Goal: Task Accomplishment & Management: Manage account settings

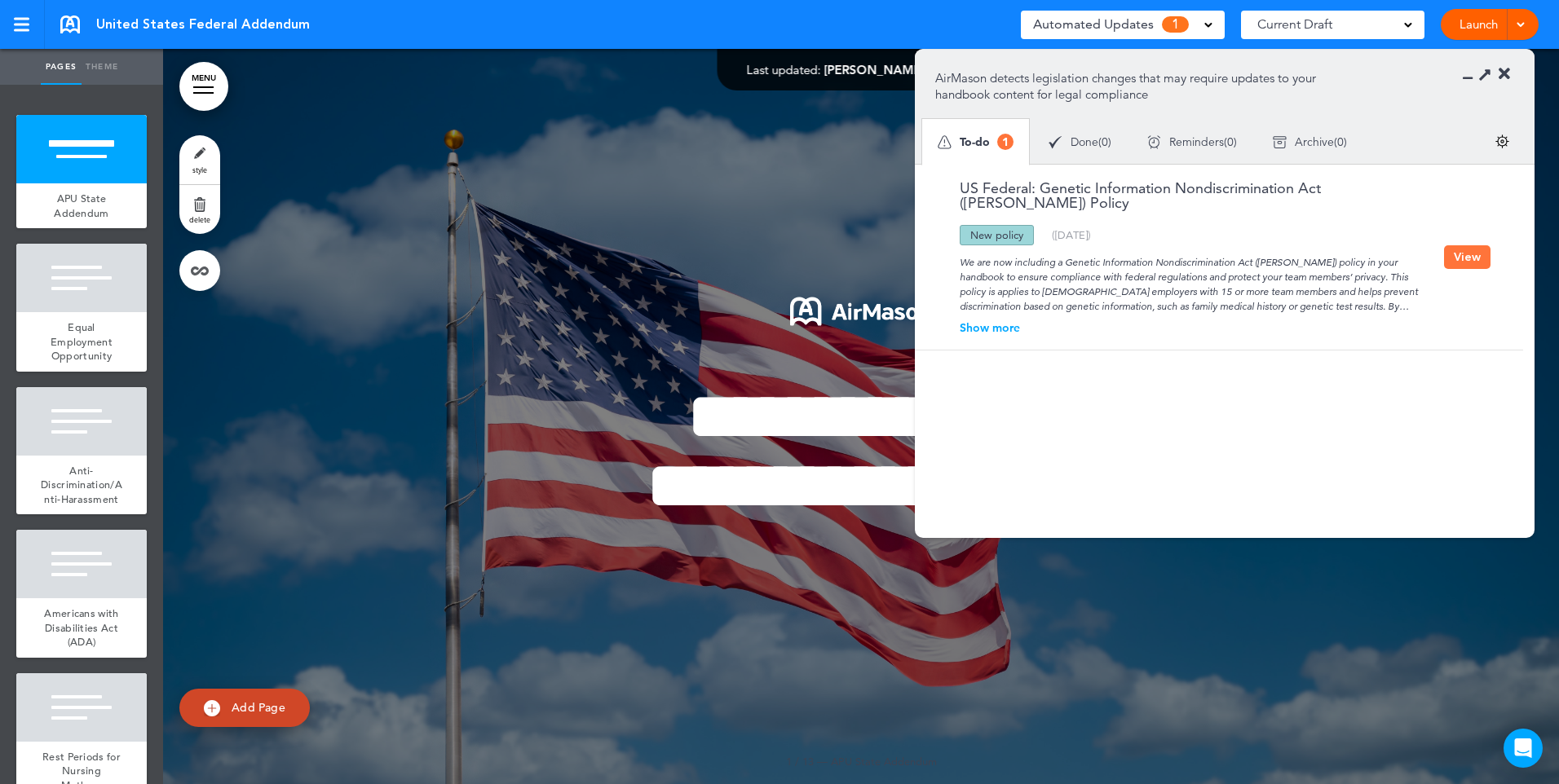
click at [1083, 142] on span "Done" at bounding box center [1084, 142] width 28 height 11
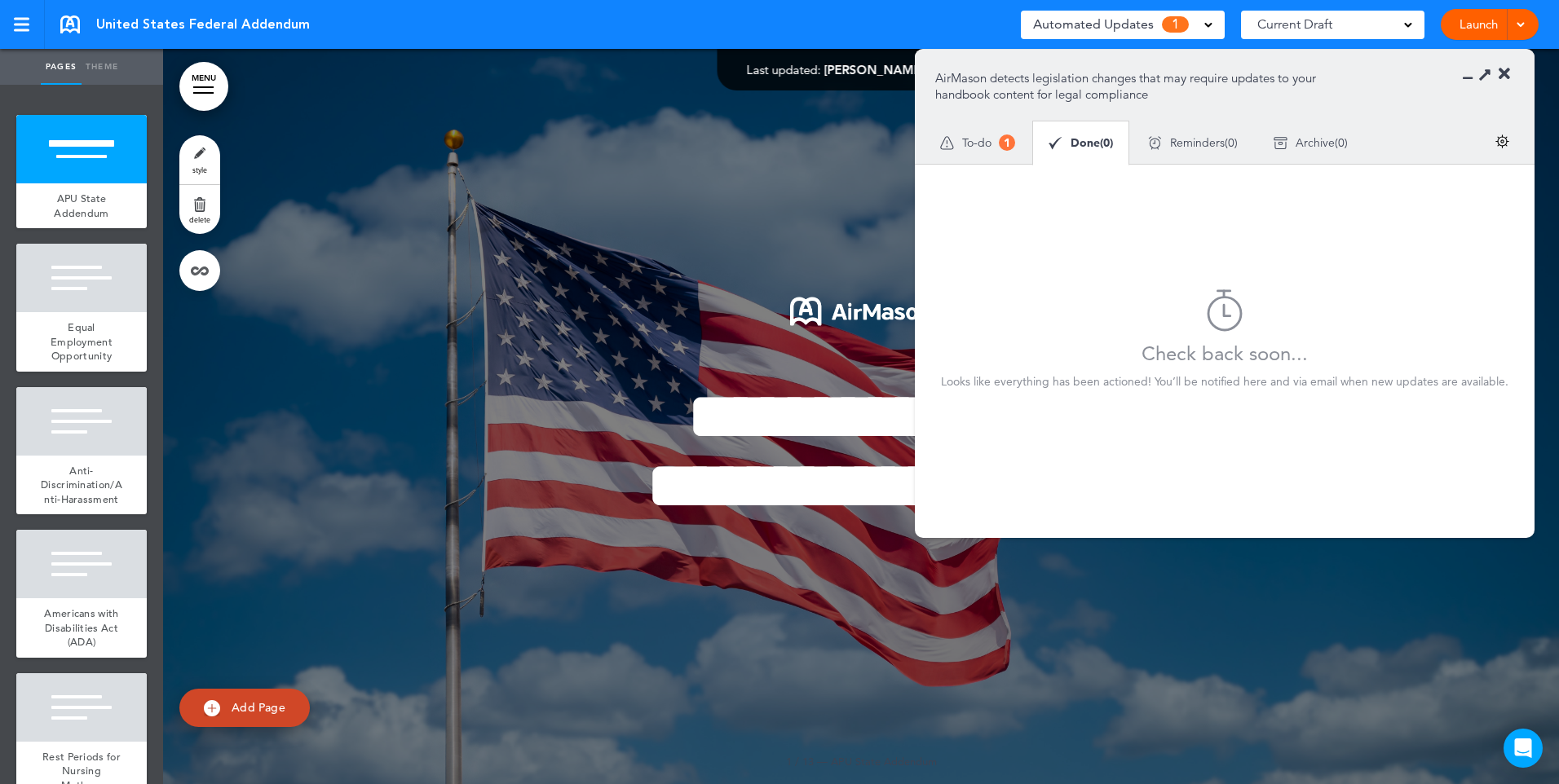
click at [1302, 137] on span "Archive" at bounding box center [1314, 142] width 39 height 11
click at [861, 164] on div at bounding box center [861, 417] width 1396 height 736
click at [1062, 29] on span "Automated Updates" at bounding box center [1092, 25] width 120 height 23
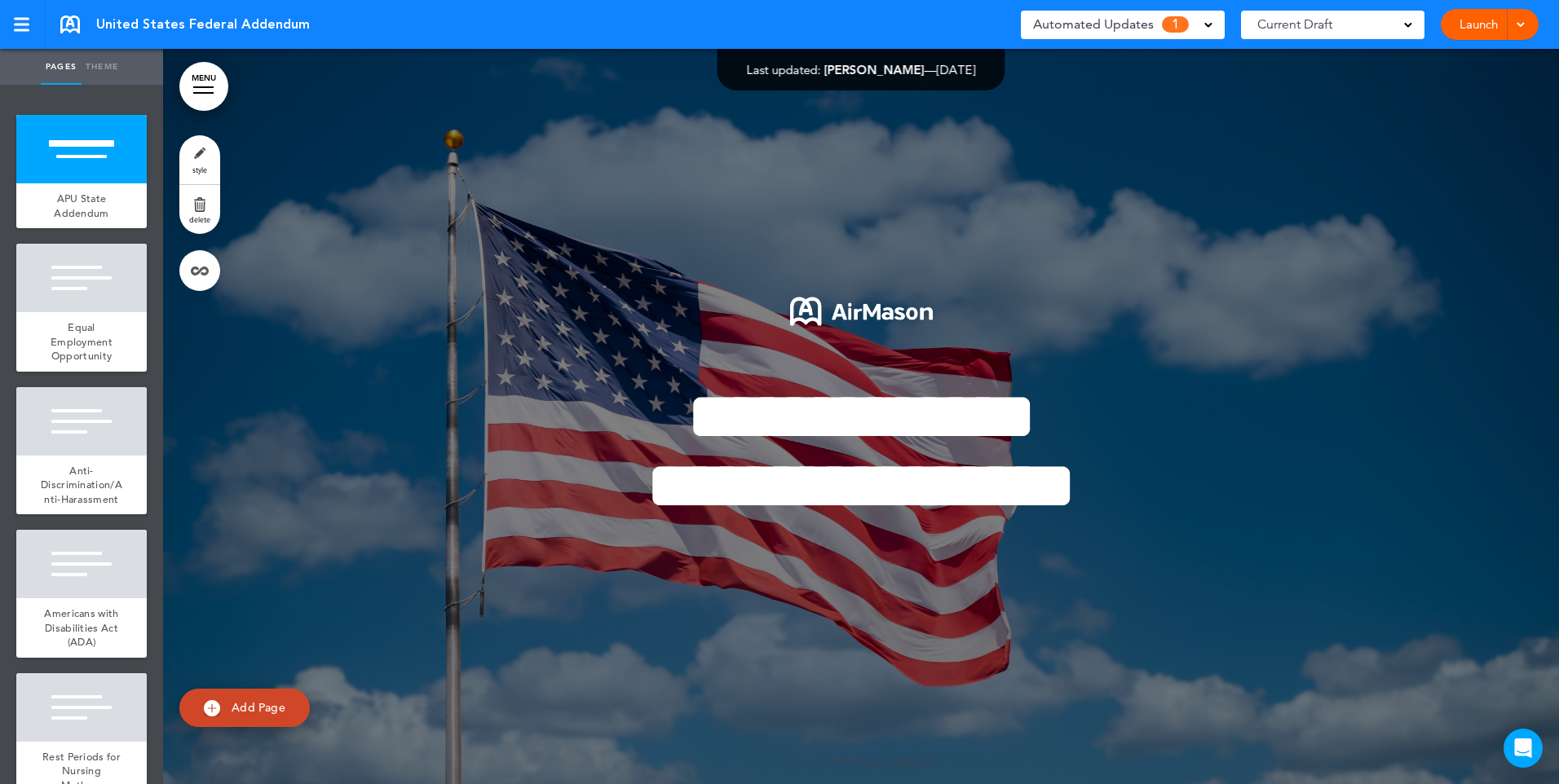
click at [1401, 23] on div "Current Draft" at bounding box center [1332, 25] width 183 height 28
click at [1400, 24] on div "Current Draft" at bounding box center [1332, 25] width 183 height 28
click at [67, 21] on link at bounding box center [70, 24] width 20 height 18
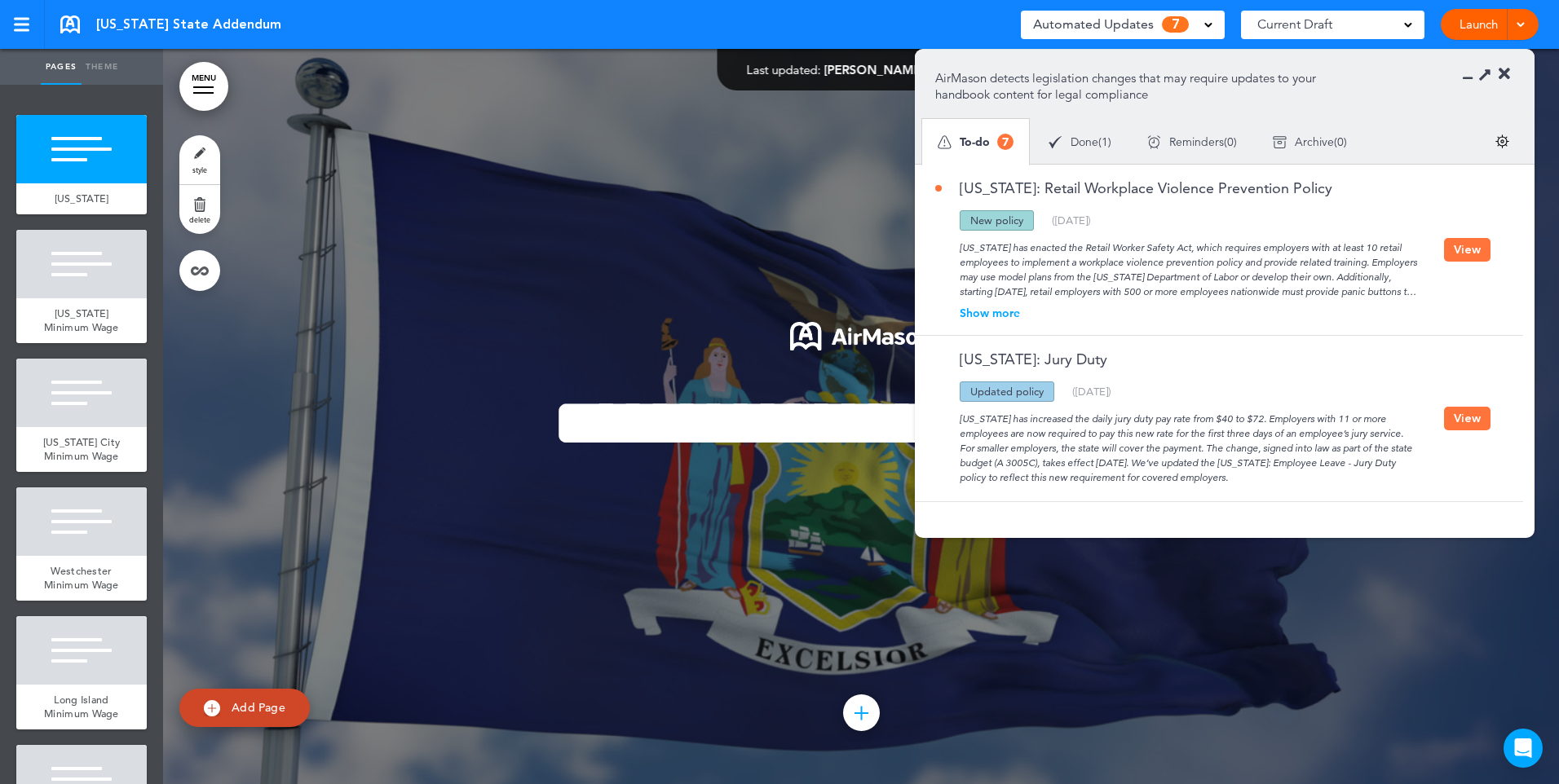
click at [1003, 311] on div "Show more" at bounding box center [1189, 313] width 509 height 11
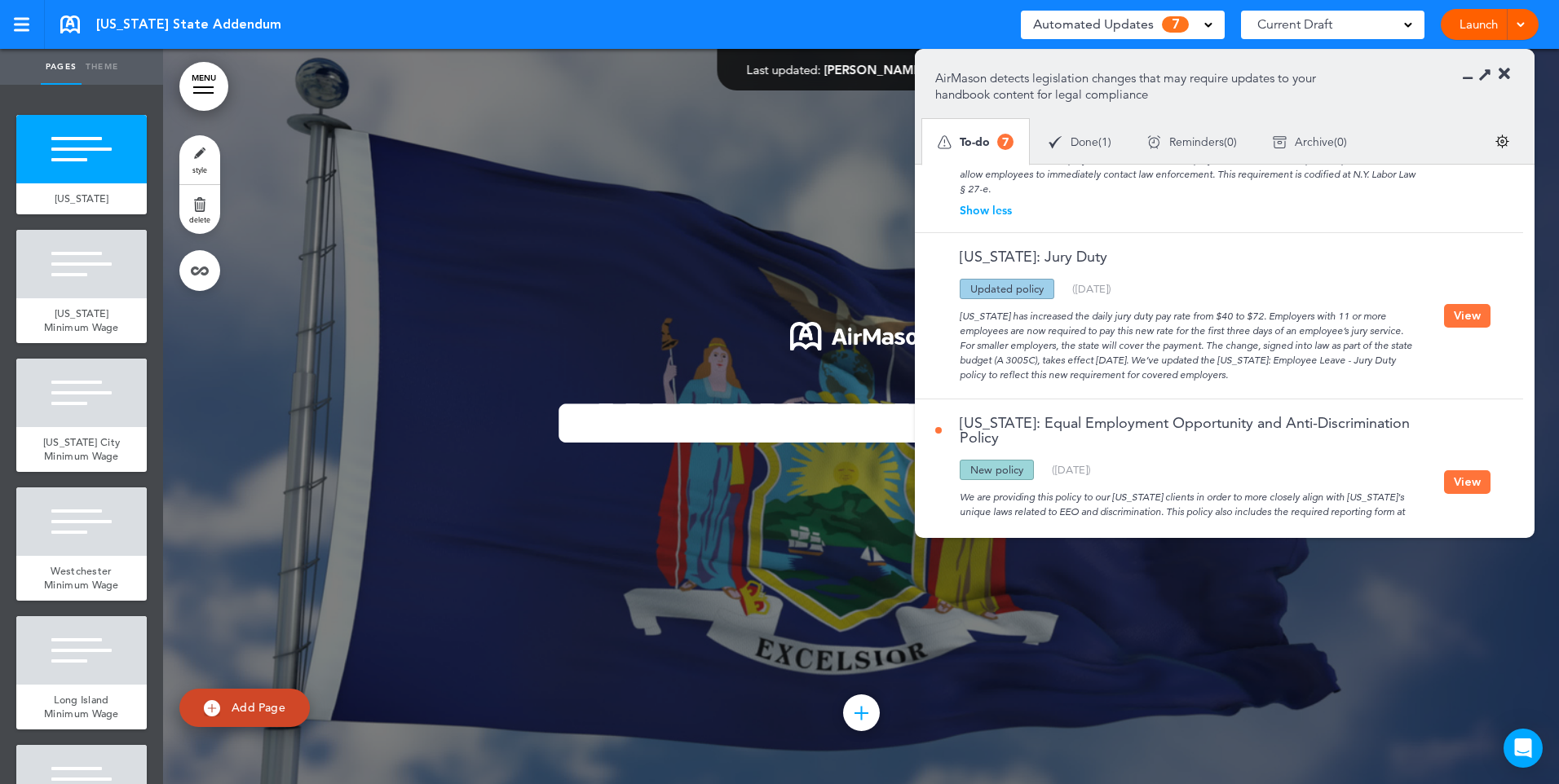
scroll to position [163, 0]
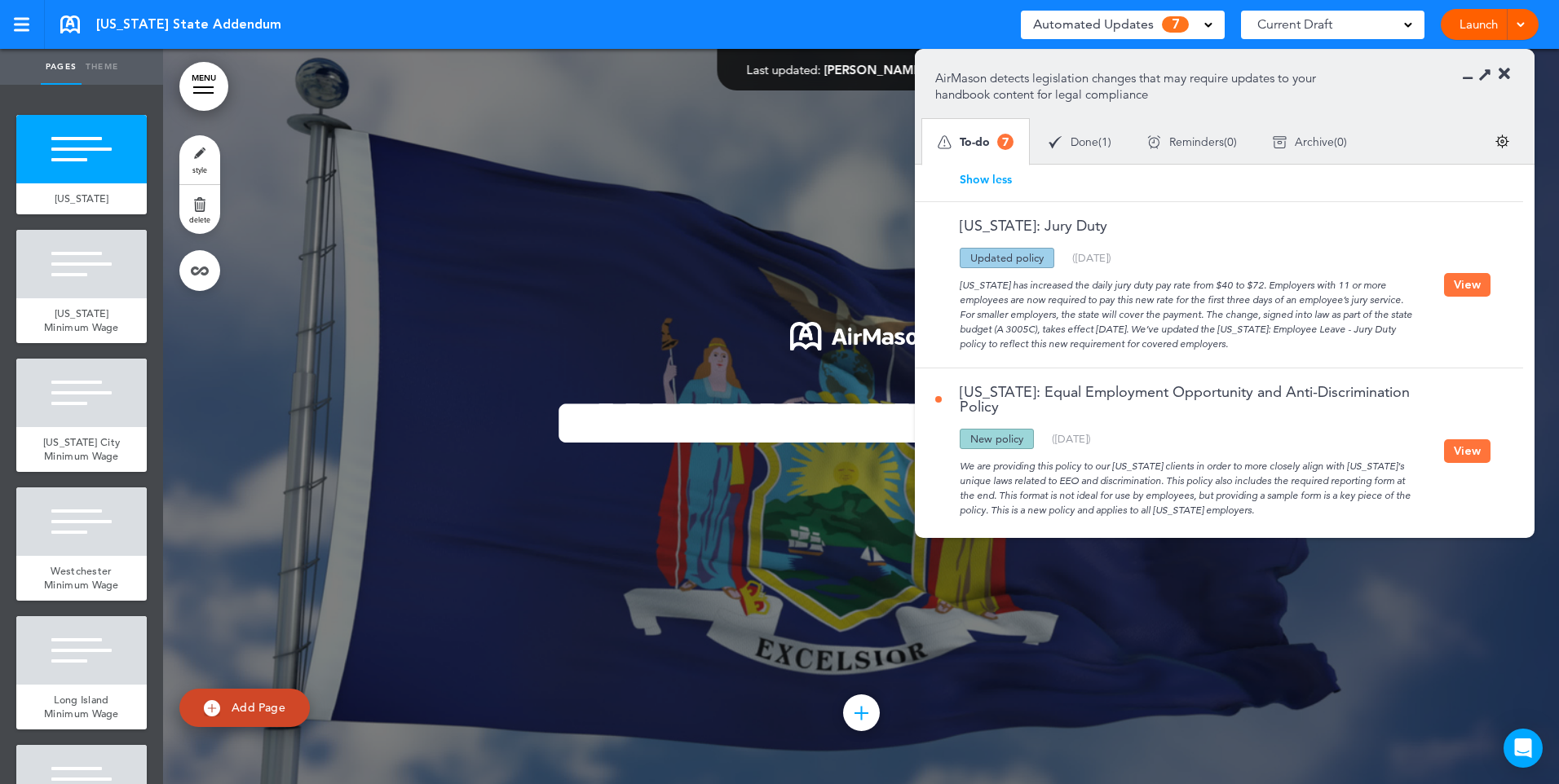
click at [213, 84] on link "MENU" at bounding box center [204, 86] width 49 height 49
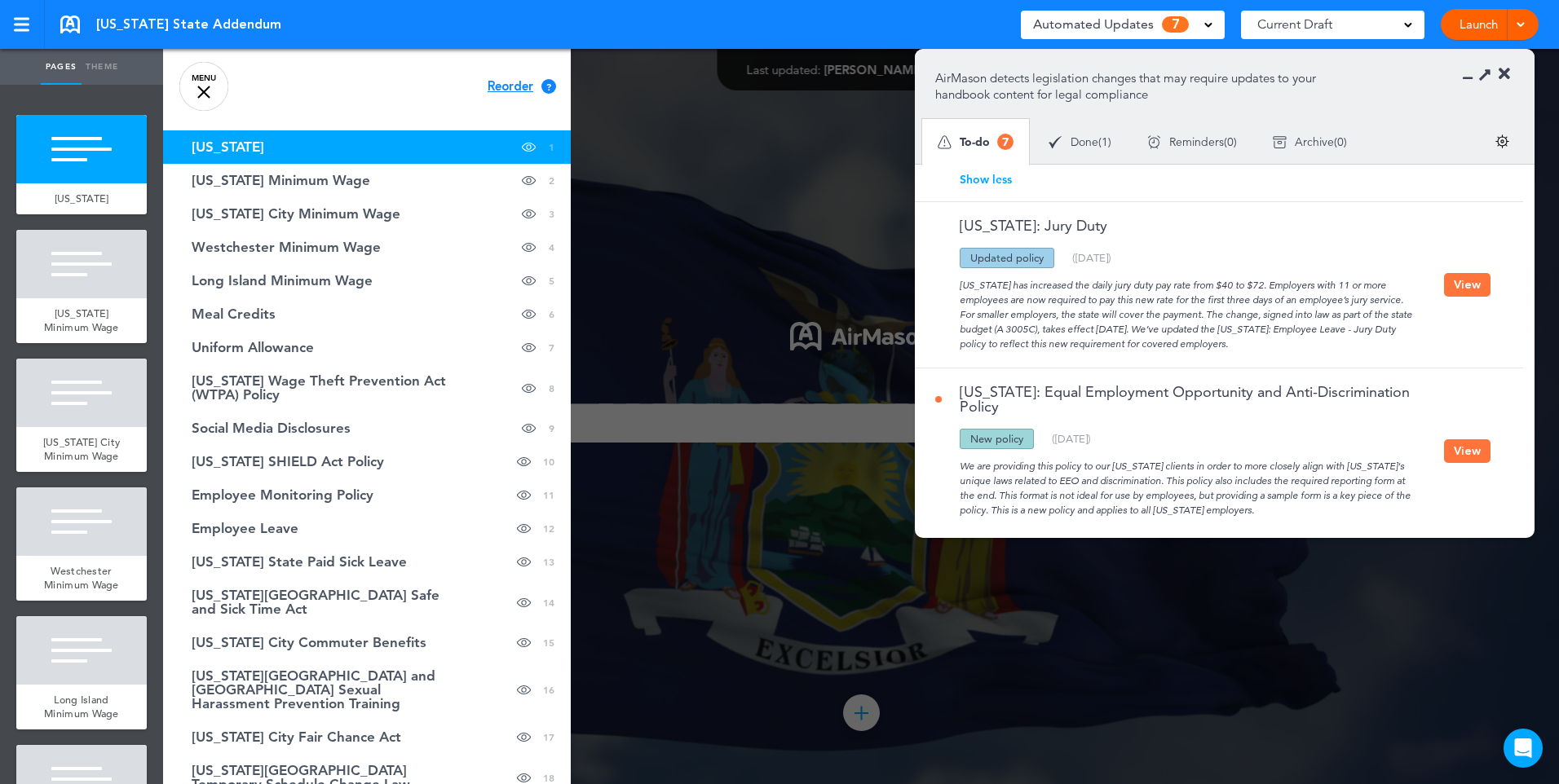
click at [337, 76] on div "Cancel Reorder ? Move or rearrange pages easily by selecting whole sections or …" at bounding box center [367, 441] width 408 height 784
click at [203, 91] on div at bounding box center [204, 92] width 13 height 13
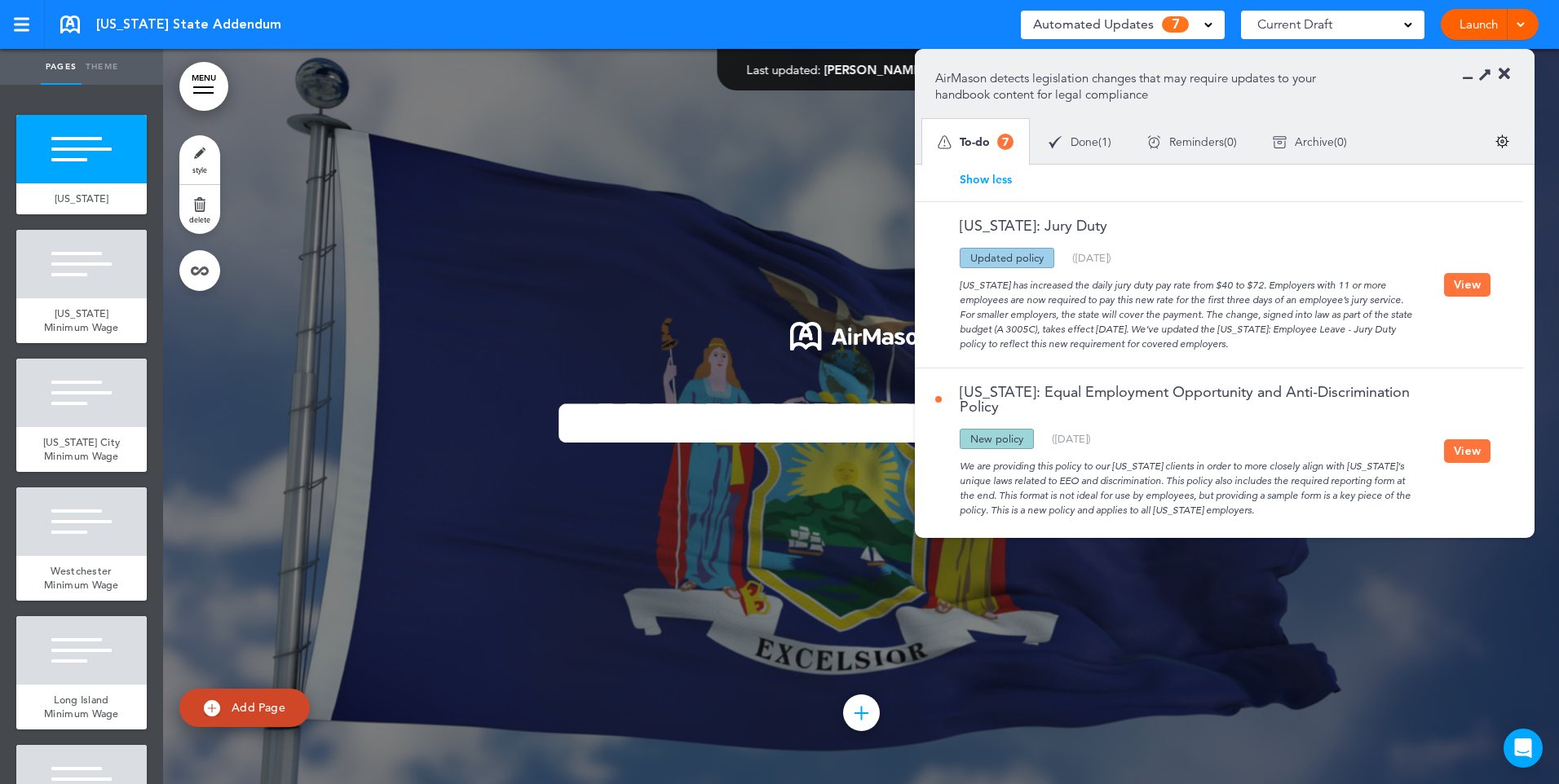
click at [207, 98] on link "MENU" at bounding box center [204, 86] width 49 height 49
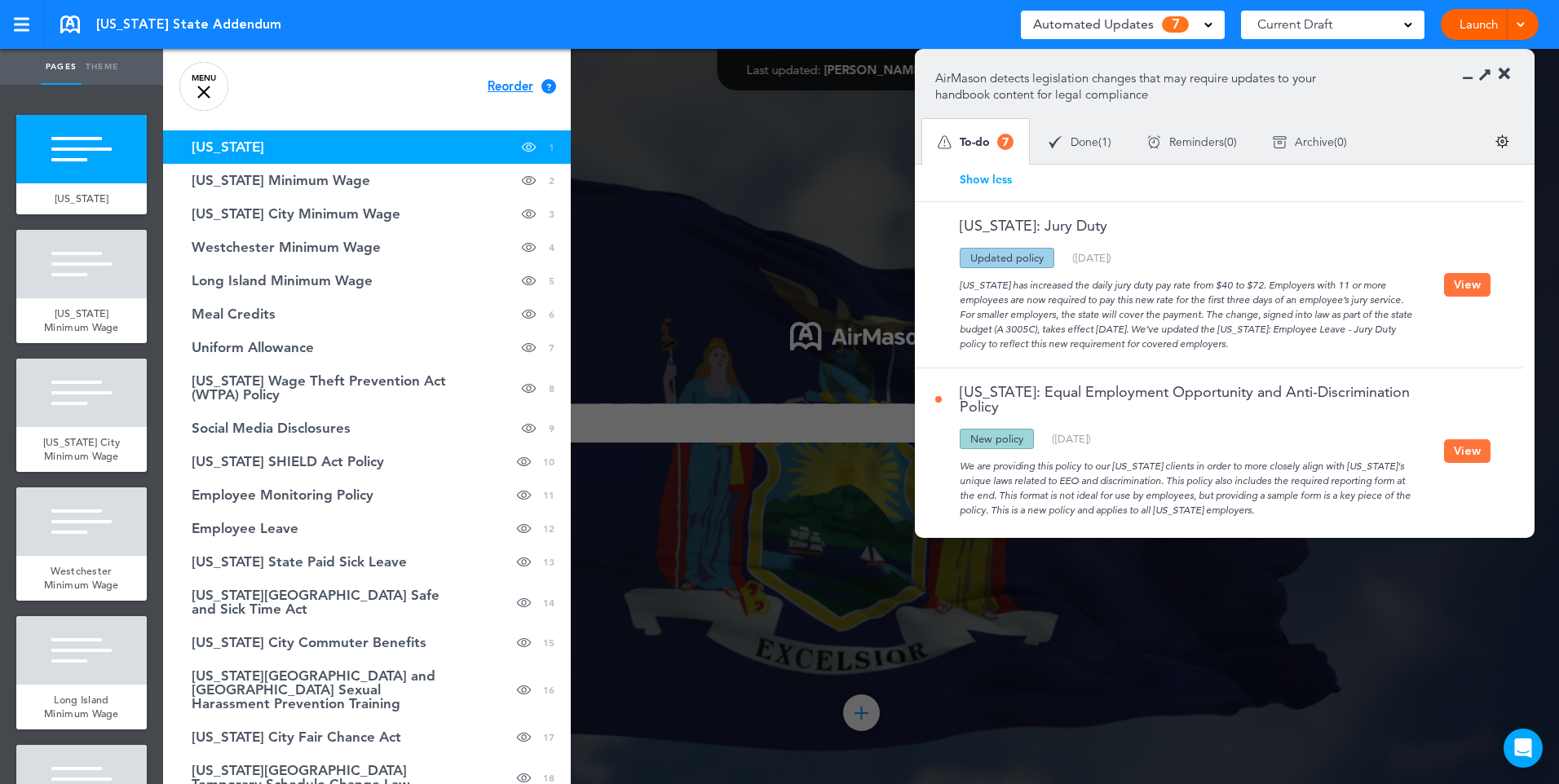
click at [201, 83] on link "MENU" at bounding box center [204, 86] width 49 height 49
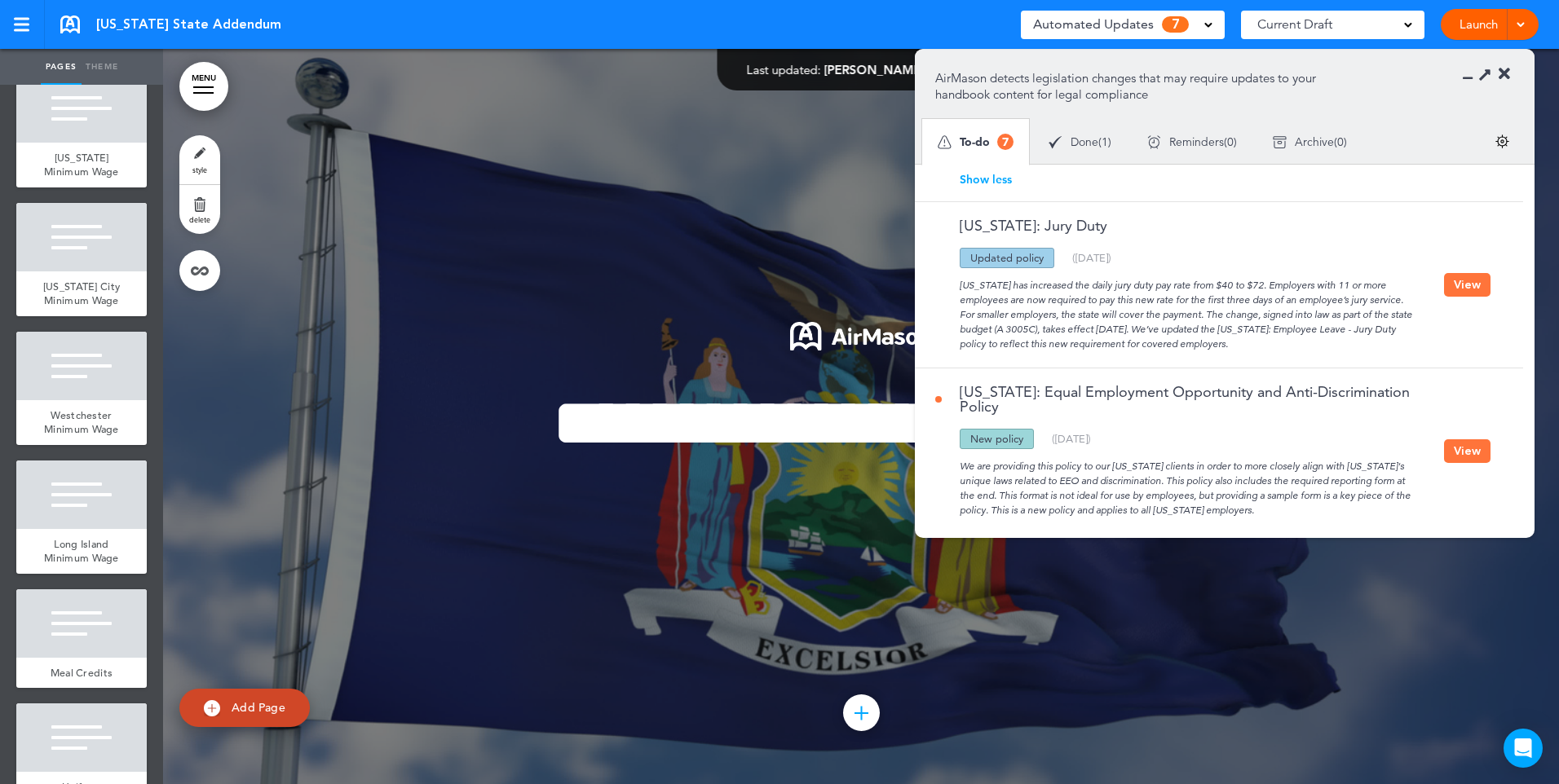
scroll to position [0, 0]
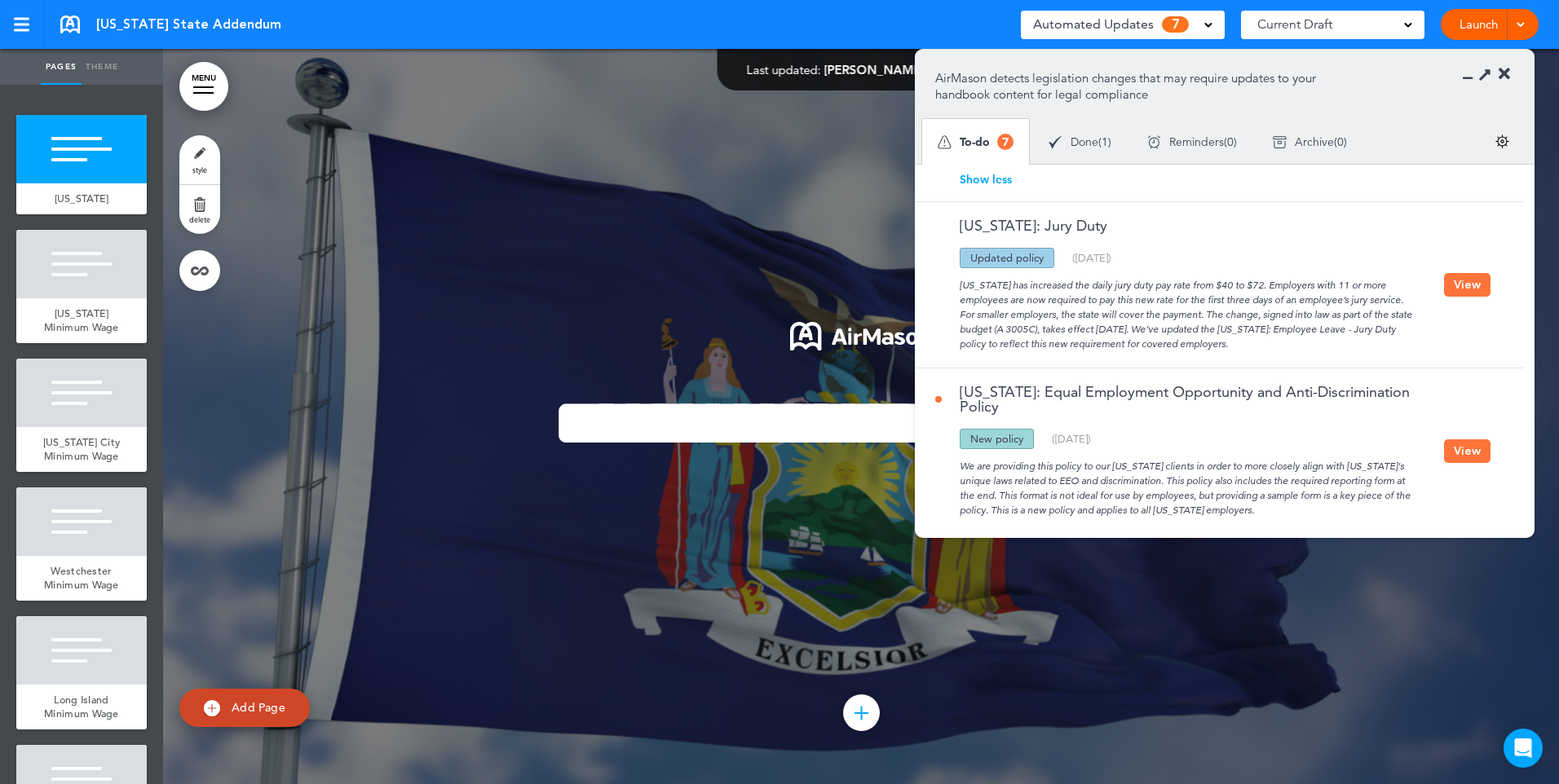
click at [1460, 285] on button "View" at bounding box center [1467, 284] width 46 height 24
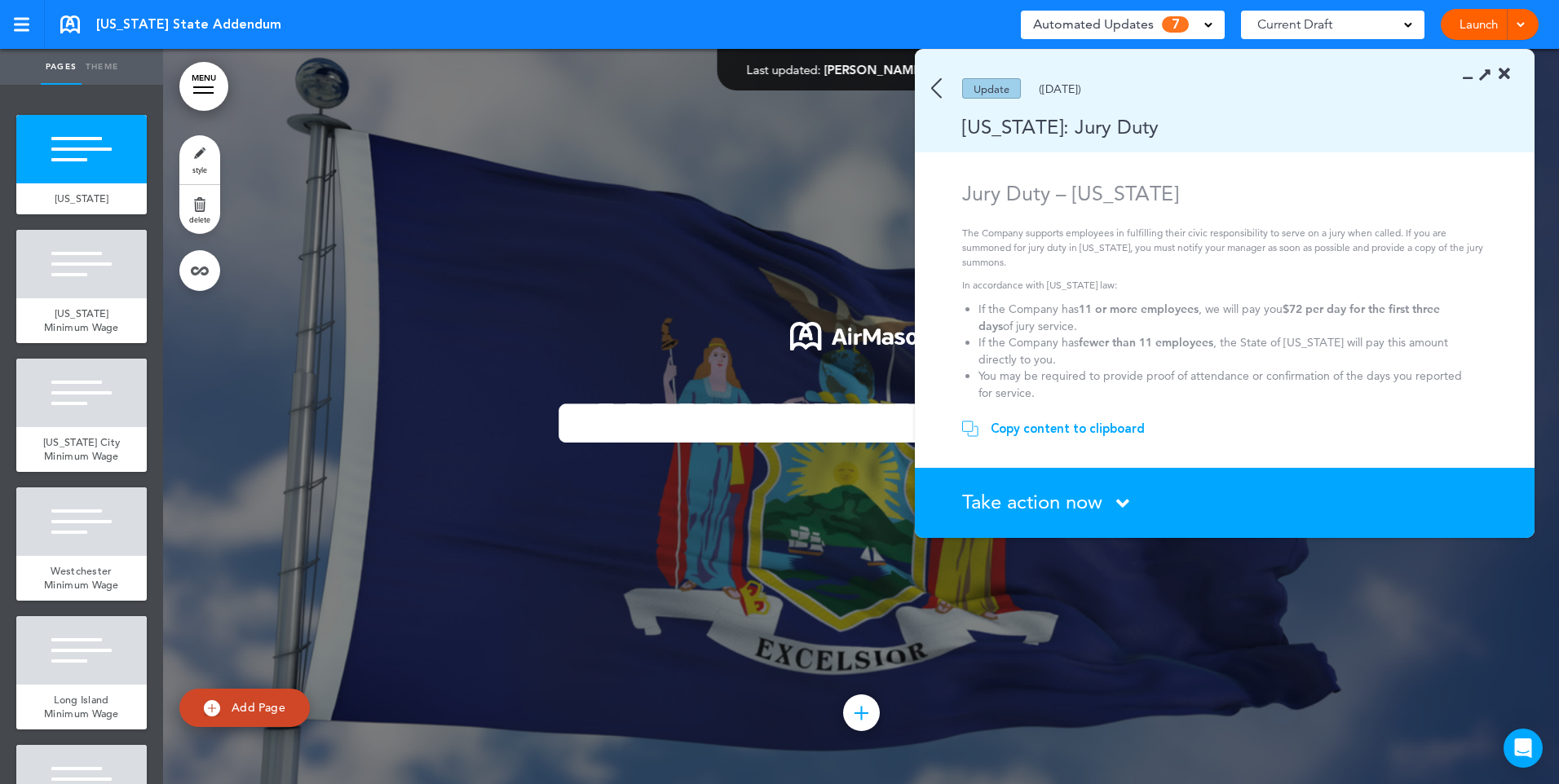
click at [1110, 499] on div "Take action now Click here to change the status" at bounding box center [1235, 502] width 544 height 21
click at [1120, 503] on icon at bounding box center [1123, 502] width 13 height 20
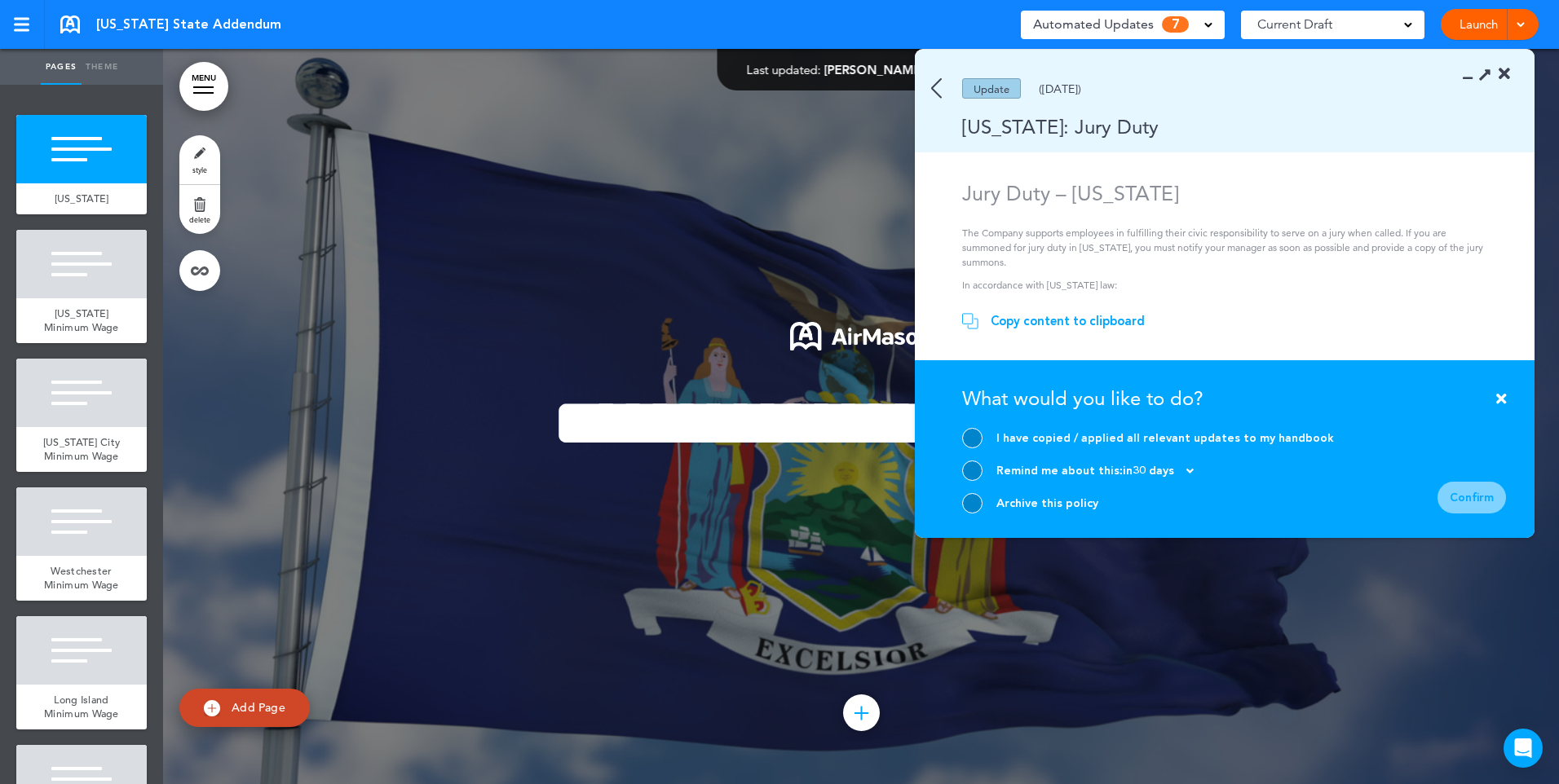
click at [975, 502] on div at bounding box center [972, 502] width 20 height 20
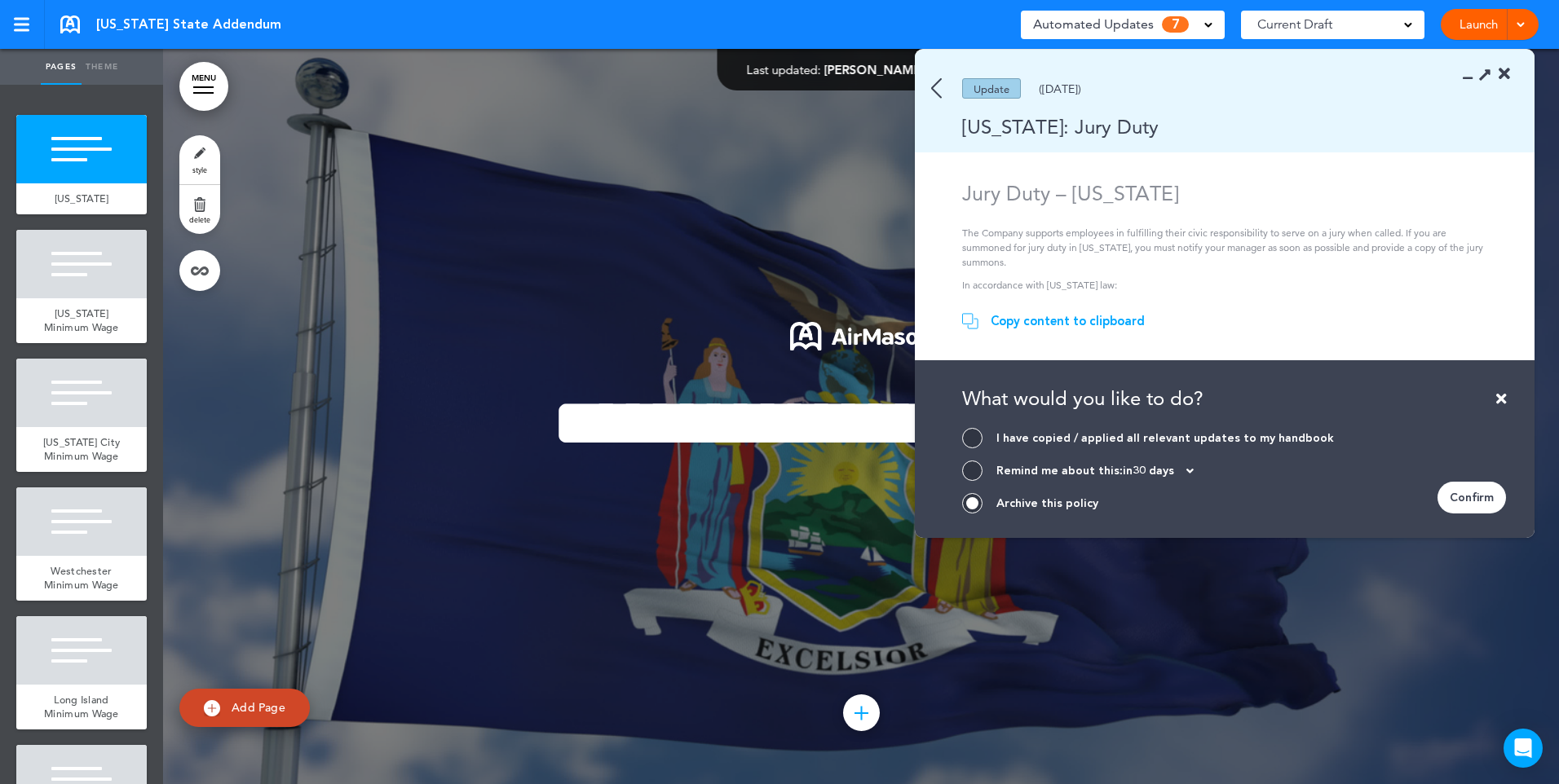
click at [1478, 491] on div "Confirm" at bounding box center [1472, 498] width 68 height 32
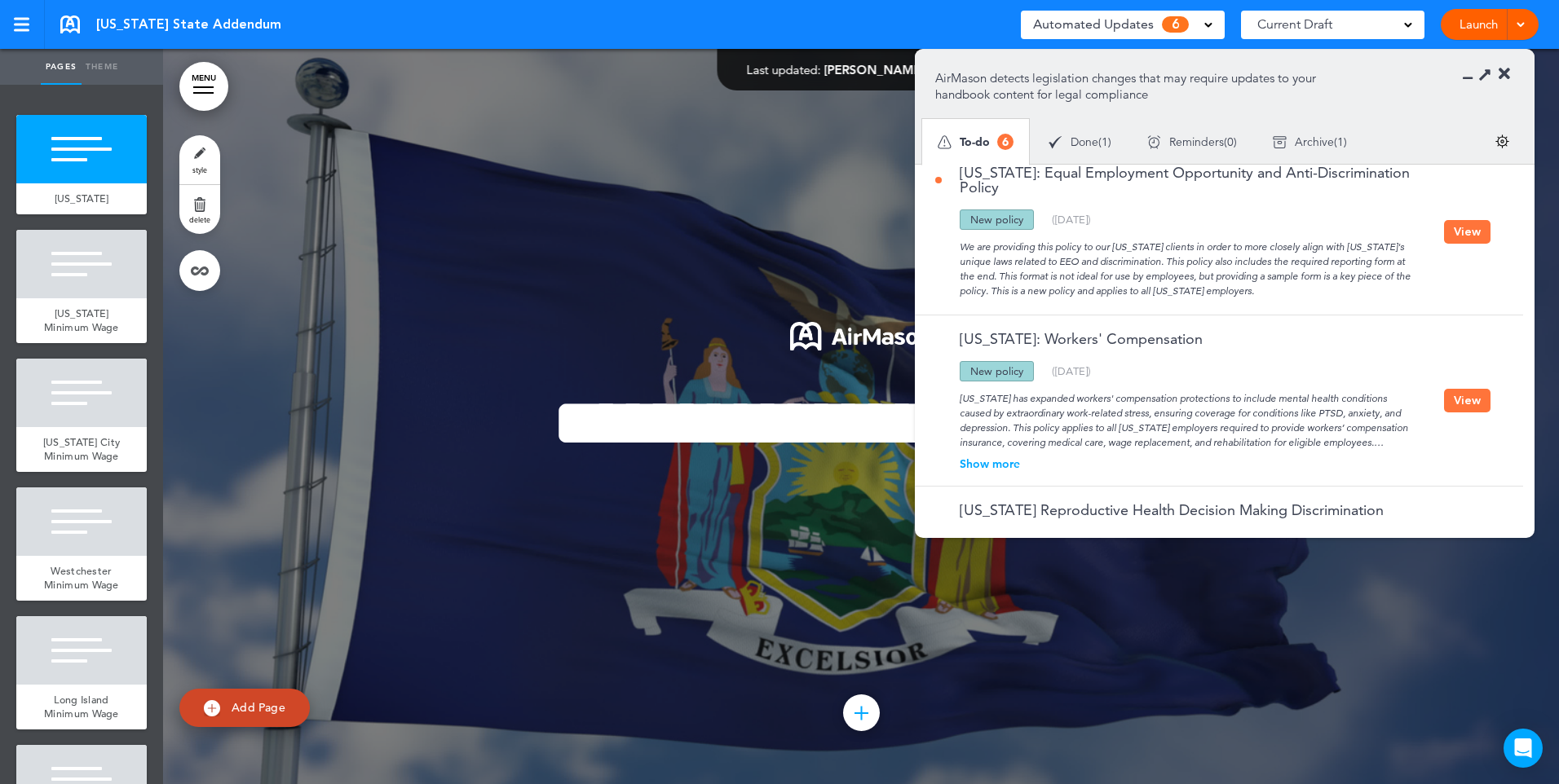
scroll to position [245, 0]
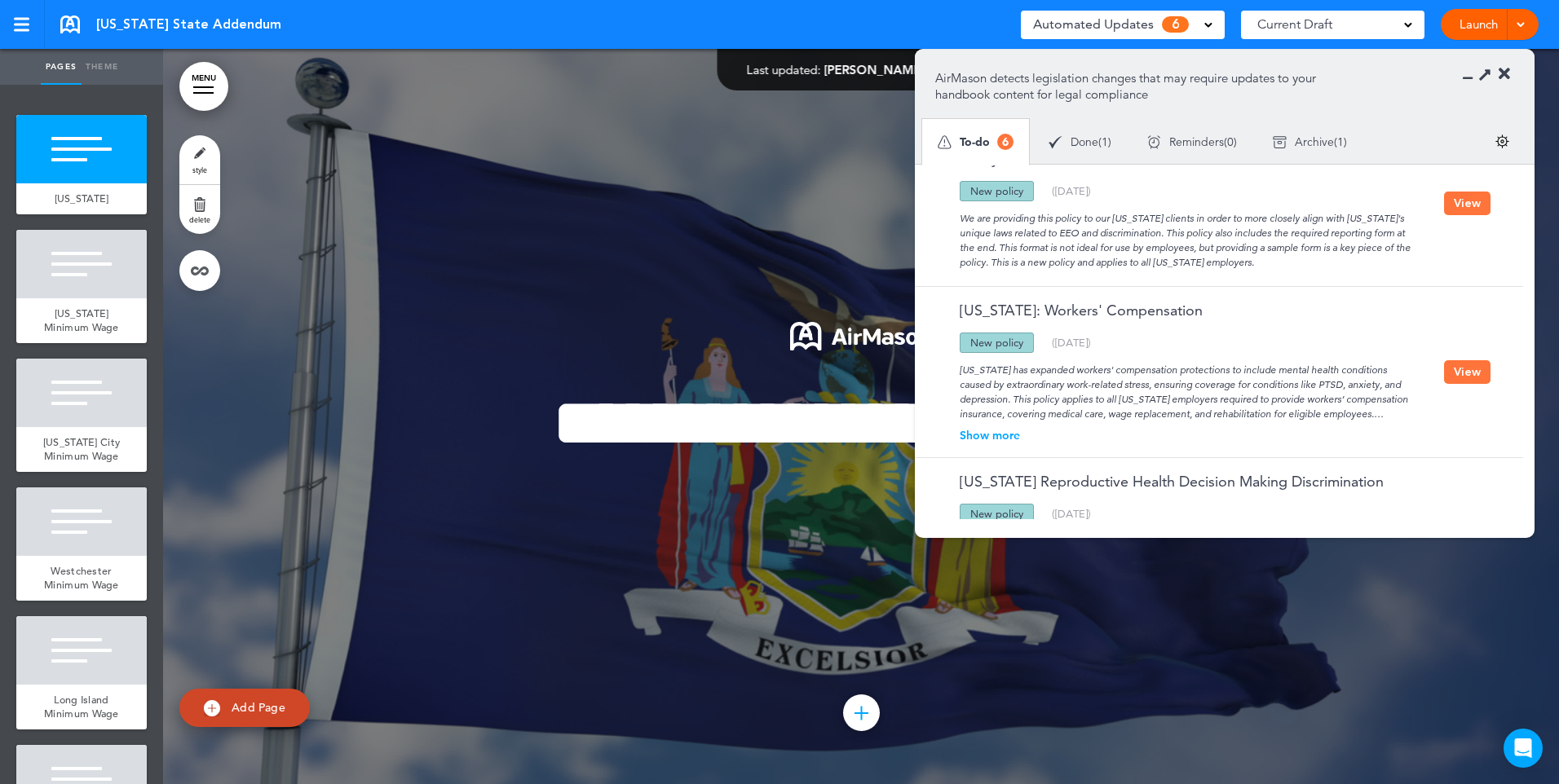
click at [1003, 433] on div "Show more" at bounding box center [1189, 435] width 509 height 11
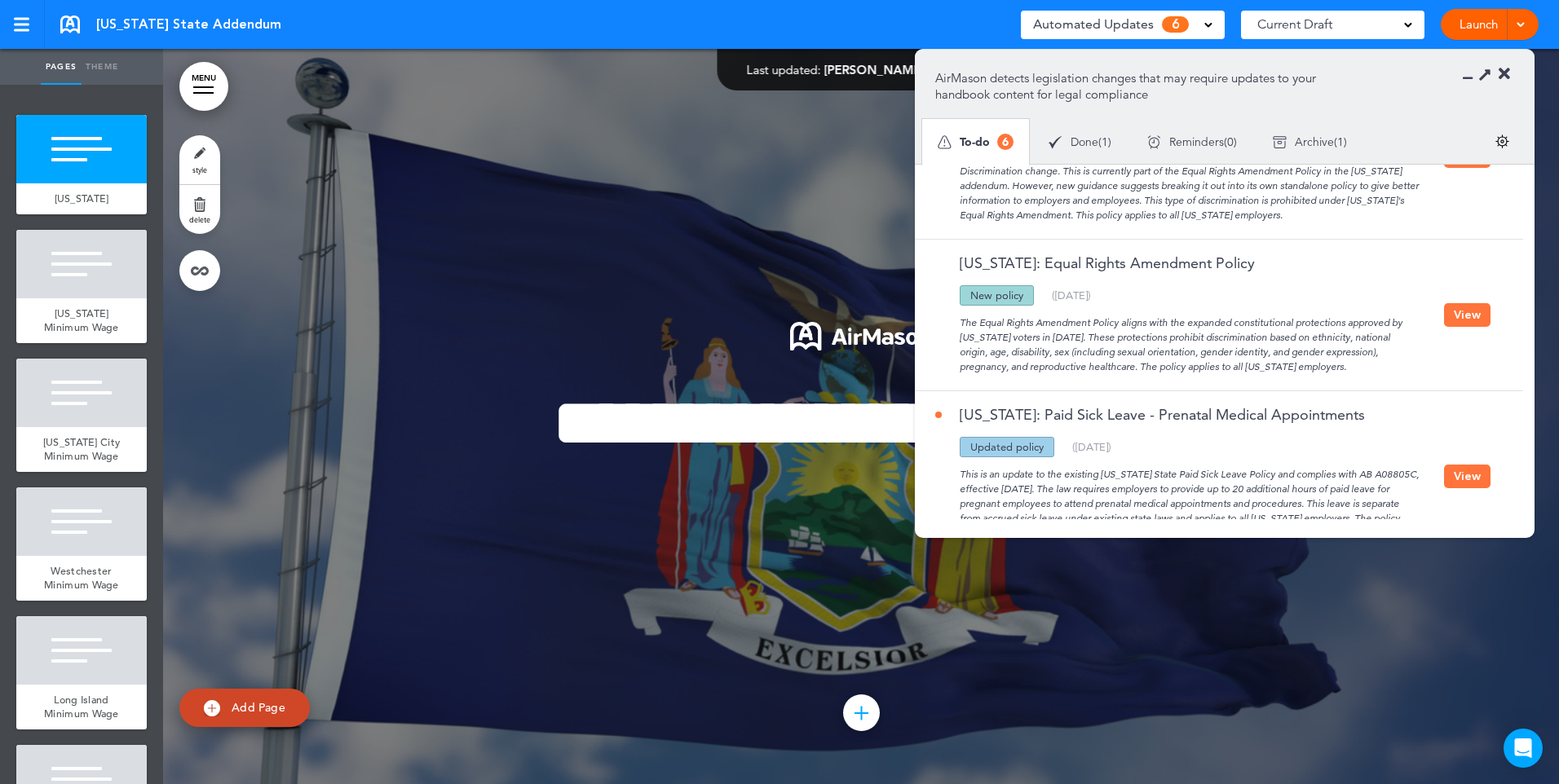
scroll to position [710, 0]
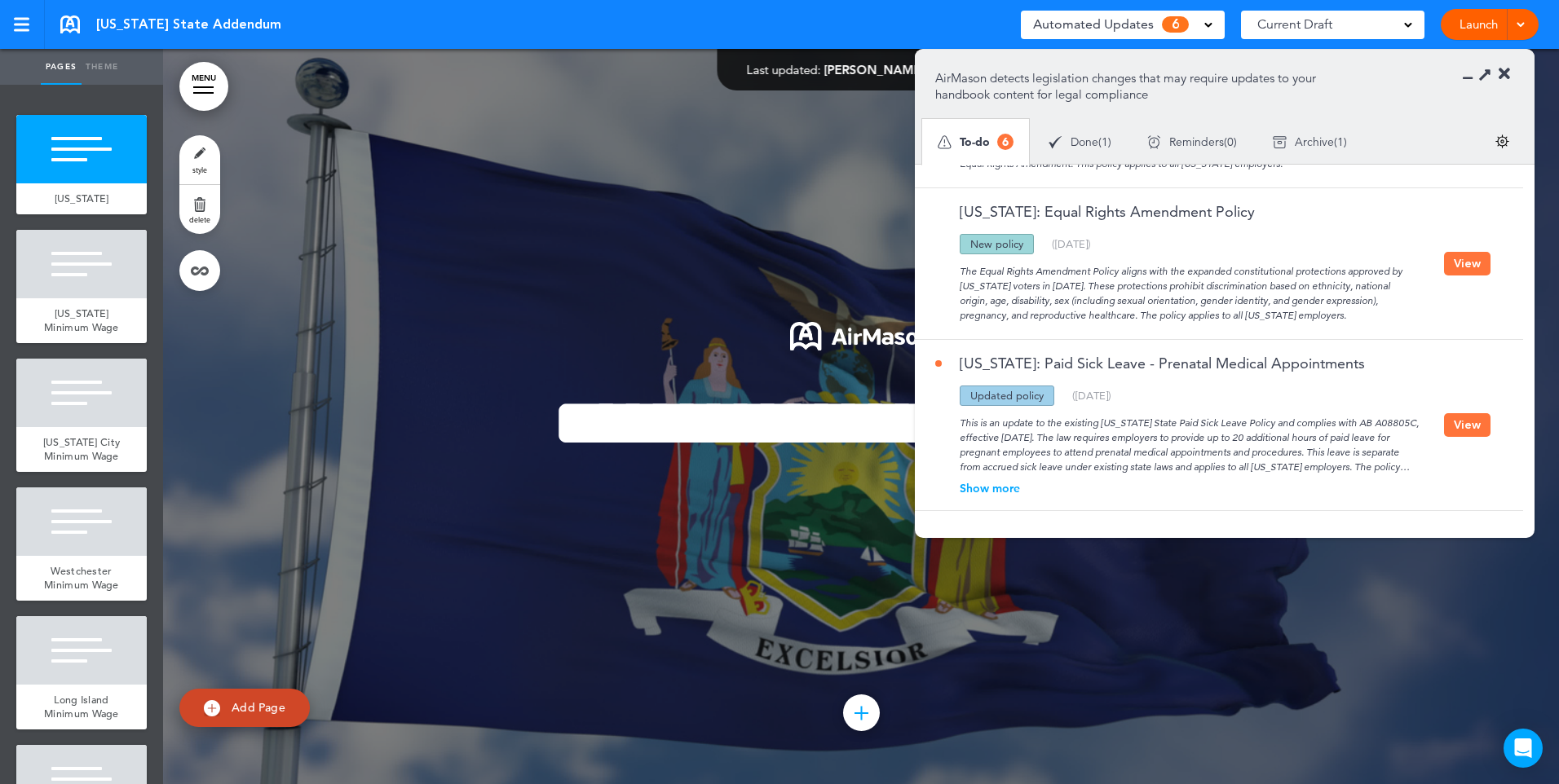
click at [1506, 70] on icon at bounding box center [1504, 74] width 11 height 16
